Goal: Transaction & Acquisition: Purchase product/service

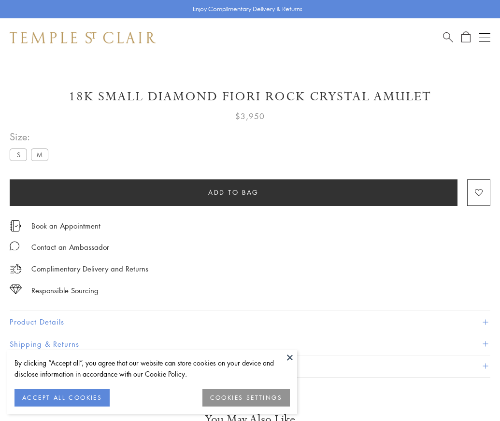
click at [233, 192] on span "Add to bag" at bounding box center [233, 192] width 51 height 11
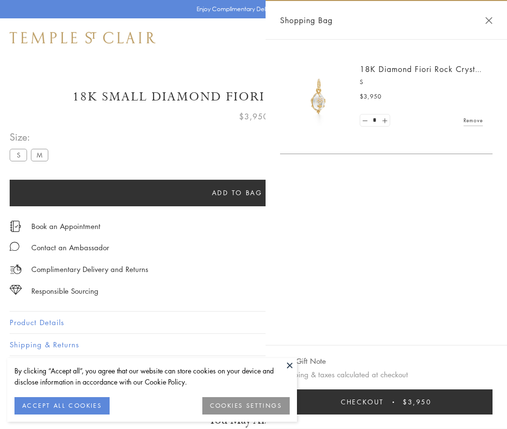
click at [392, 402] on button "Checkout $3,950" at bounding box center [386, 401] width 212 height 25
